Goal: Information Seeking & Learning: Learn about a topic

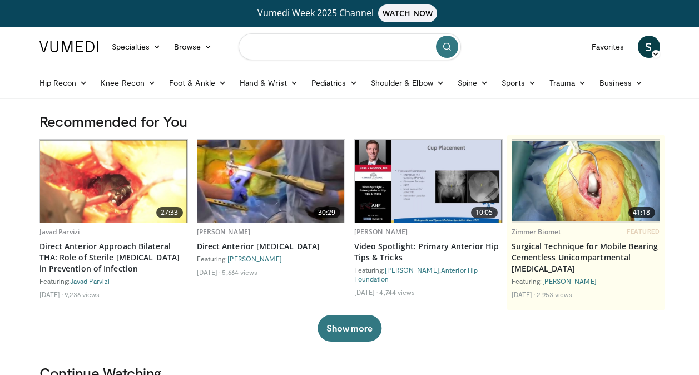
click at [307, 51] on input "Search topics, interventions" at bounding box center [350, 46] width 222 height 27
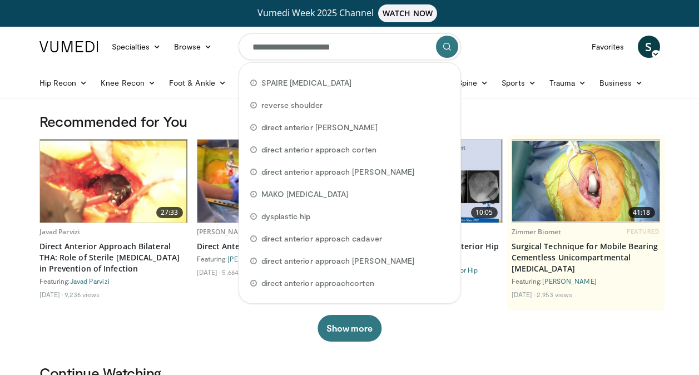
type input "**********"
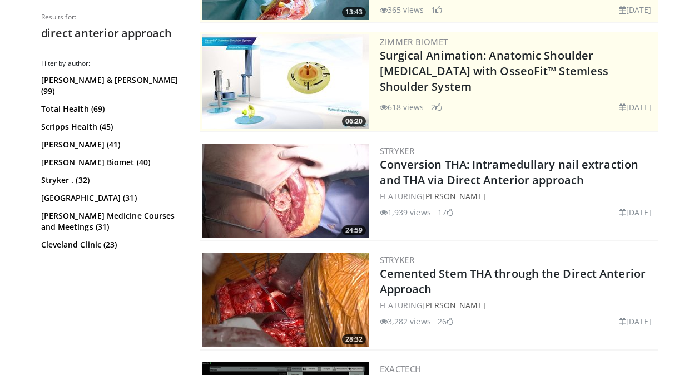
scroll to position [228, 0]
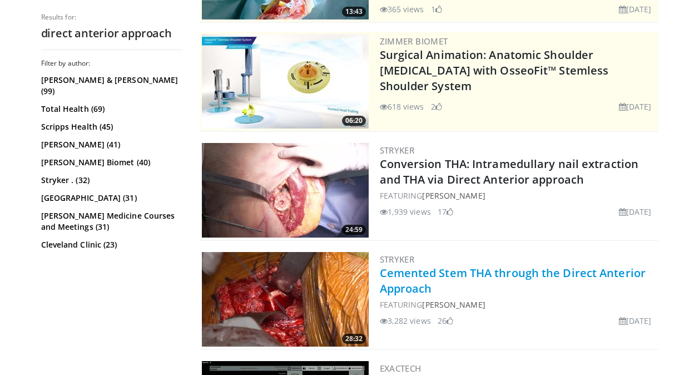
click at [529, 274] on link "Cemented Stem THA through the Direct Anterior Approach" at bounding box center [513, 280] width 266 height 31
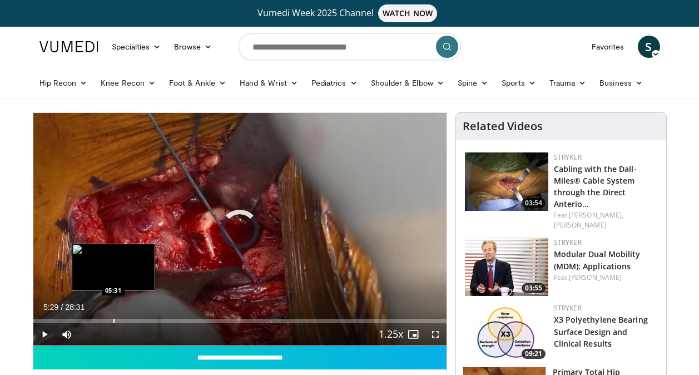
click at [112, 316] on div "Loaded : 0.00% 05:29 05:31" at bounding box center [239, 318] width 413 height 11
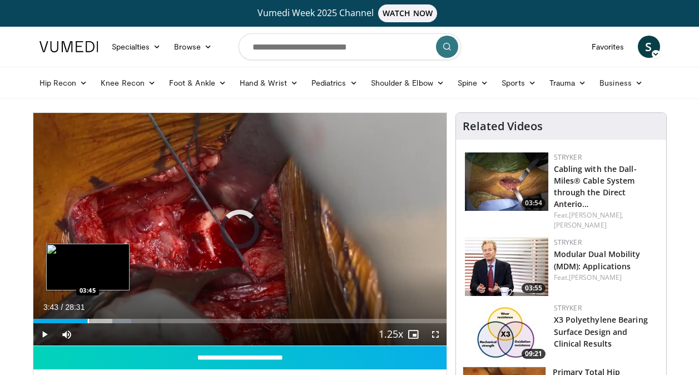
click at [87, 315] on div "Loaded : 23.75% 05:42 03:45" at bounding box center [239, 318] width 413 height 11
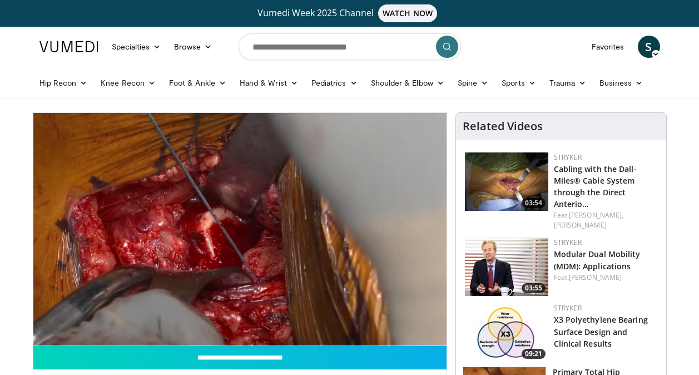
click at [87, 315] on div "10 seconds Tap to unmute" at bounding box center [239, 229] width 413 height 233
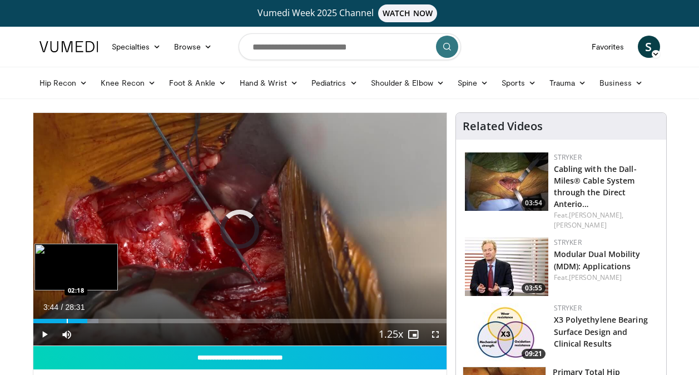
click at [67, 319] on div "Progress Bar" at bounding box center [67, 321] width 1 height 4
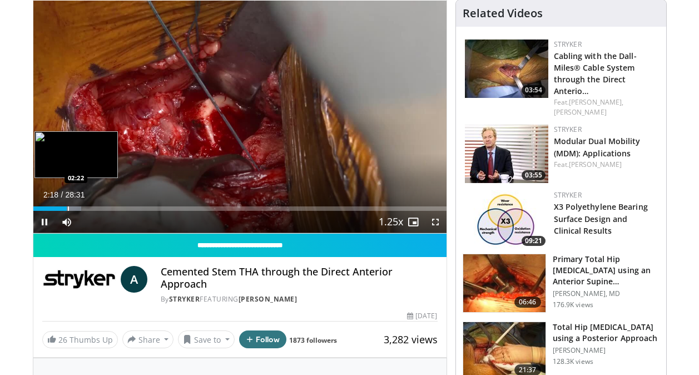
scroll to position [57, 0]
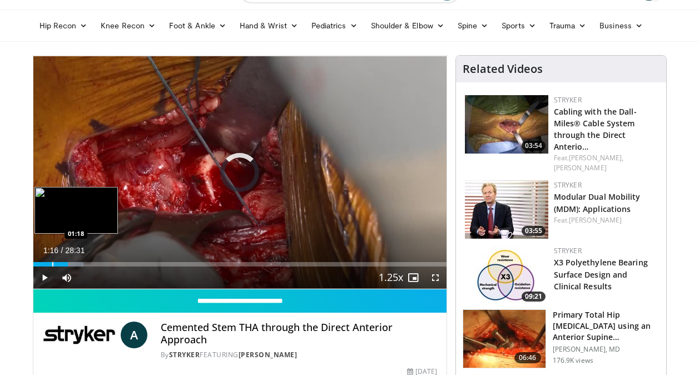
click at [52, 265] on div "Progress Bar" at bounding box center [52, 264] width 1 height 4
click at [41, 261] on div "Loaded : 8.69% 01:24 00:36" at bounding box center [239, 261] width 413 height 11
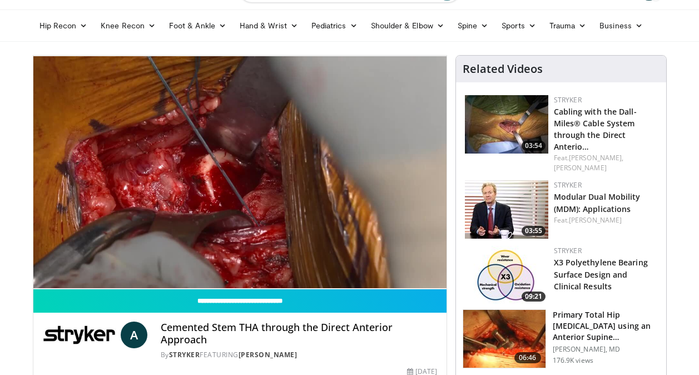
click at [0, 268] on html "Vumedi Week 2025 Channel WATCH NOW Specialties Adult & Family Medicine Allergy,…" at bounding box center [349, 130] width 699 height 375
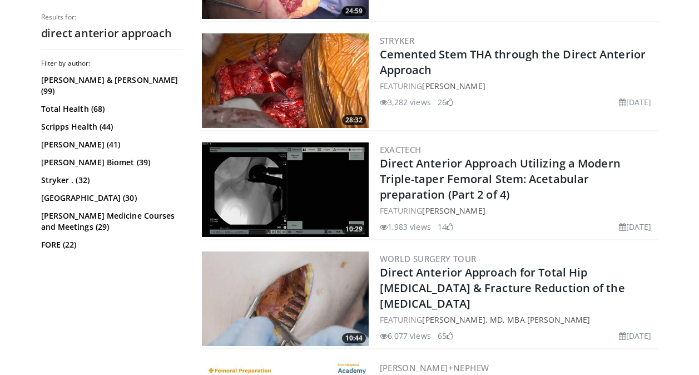
scroll to position [482, 0]
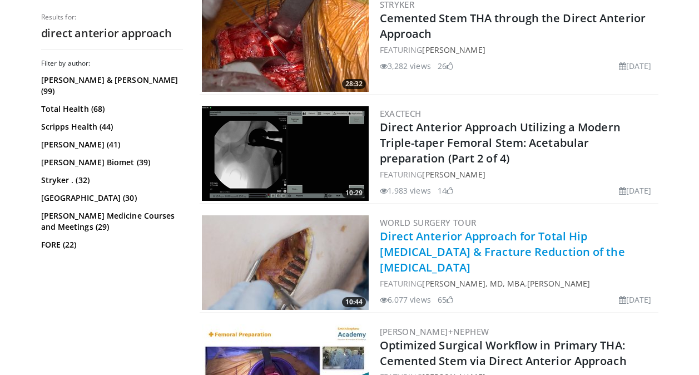
click at [398, 244] on link "Direct Anterior Approach for Total Hip [MEDICAL_DATA] & Fracture Reduction of t…" at bounding box center [502, 252] width 245 height 46
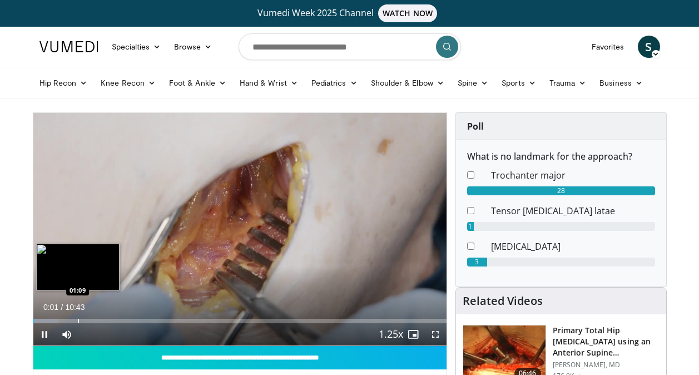
click at [77, 317] on div "Loaded : 6.15% 00:01 01:09" at bounding box center [239, 318] width 413 height 11
click at [58, 319] on div "Progress Bar" at bounding box center [58, 321] width 1 height 4
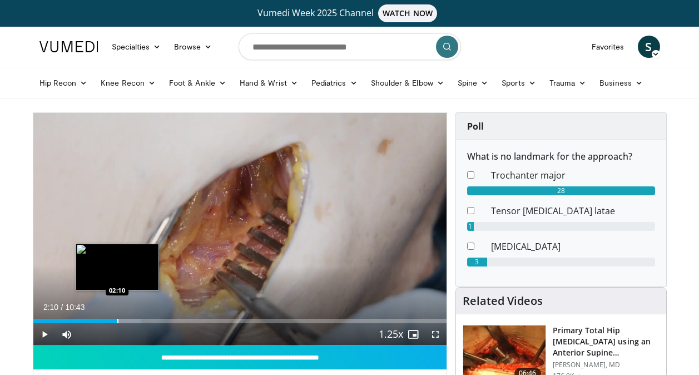
click at [117, 319] on div "Progress Bar" at bounding box center [117, 321] width 1 height 4
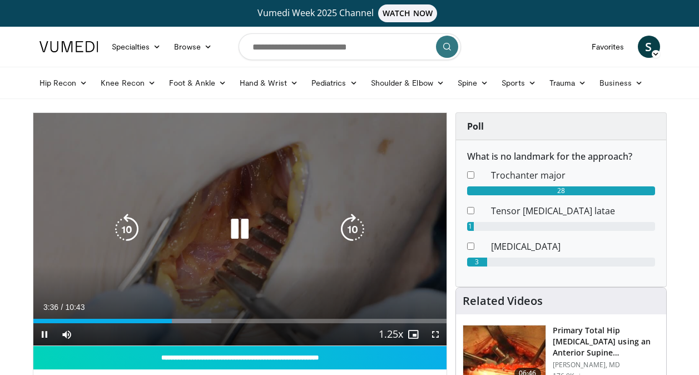
click at [233, 236] on icon "Video Player" at bounding box center [239, 229] width 31 height 31
